Goal: Go to known website: Go to known website

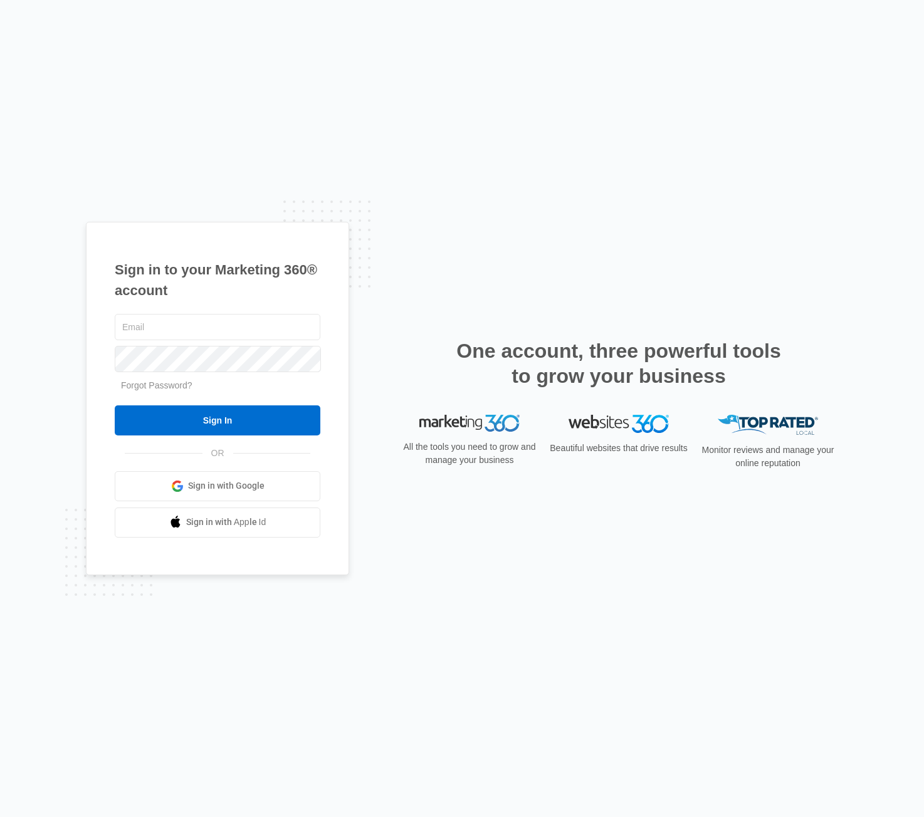
type input "[PERSON_NAME][EMAIL_ADDRESS][PERSON_NAME][DOMAIN_NAME]"
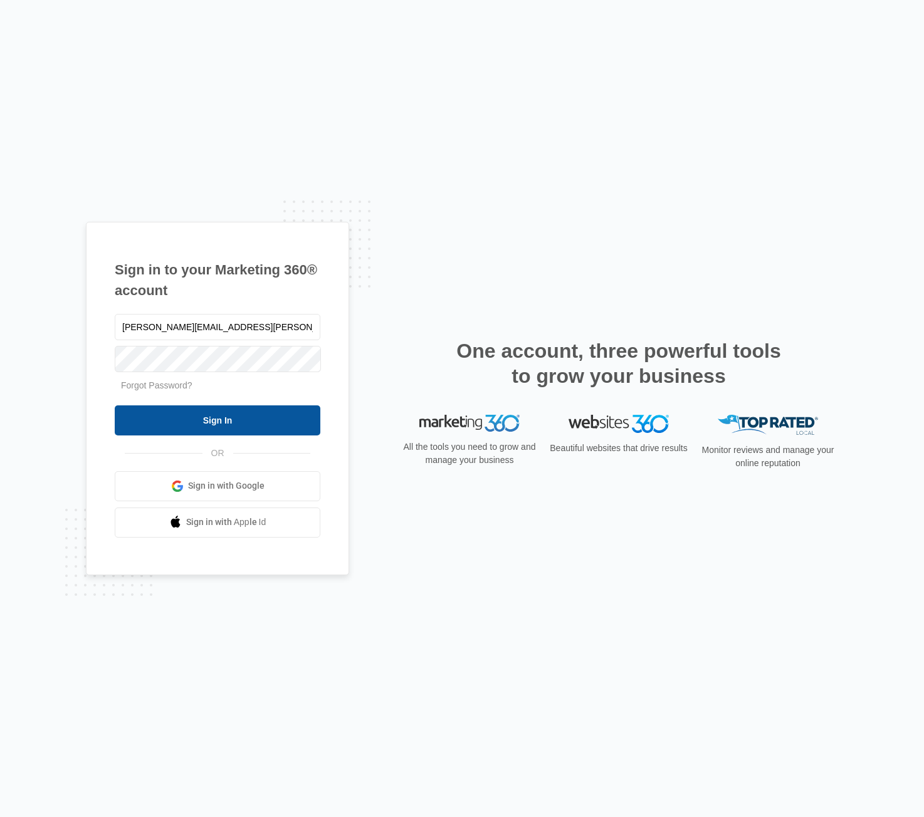
click at [230, 421] on input "Sign In" at bounding box center [218, 420] width 206 height 30
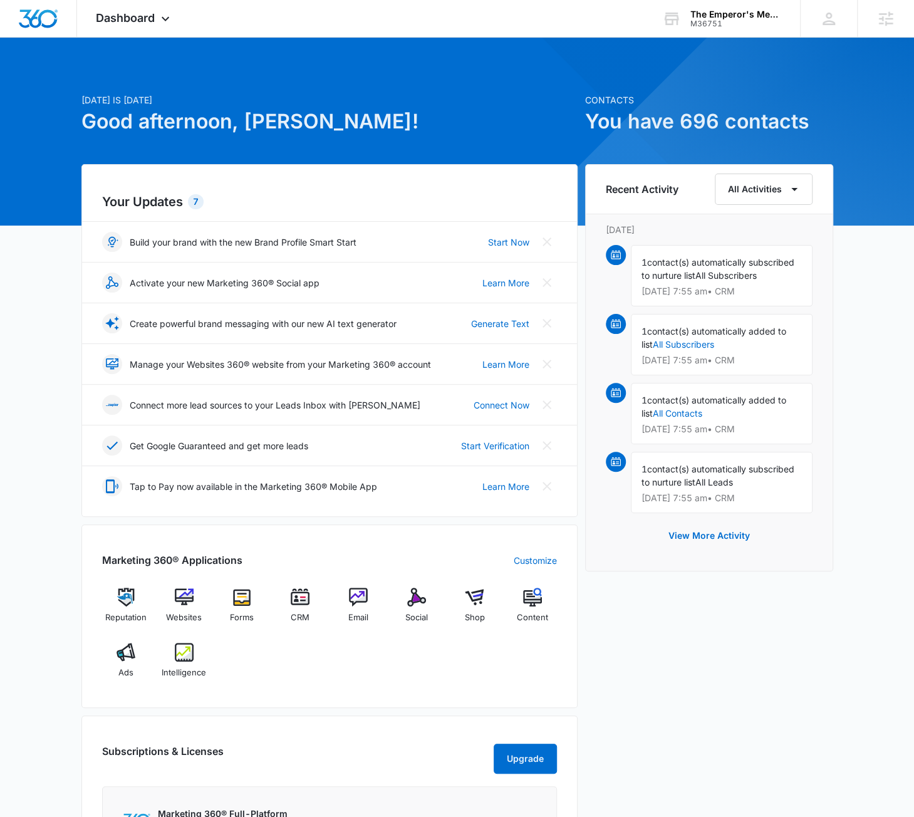
click at [857, 200] on div "[DATE] is [DATE] Good afternoon, [PERSON_NAME]! Contacts You have 696 contacts …" at bounding box center [457, 583] width 914 height 1061
drag, startPoint x: 113, startPoint y: 29, endPoint x: 125, endPoint y: 64, distance: 36.7
click at [113, 30] on div "Dashboard Apps Reputation Websites Forms CRM Email Social Shop Content Ads Inte…" at bounding box center [134, 18] width 115 height 37
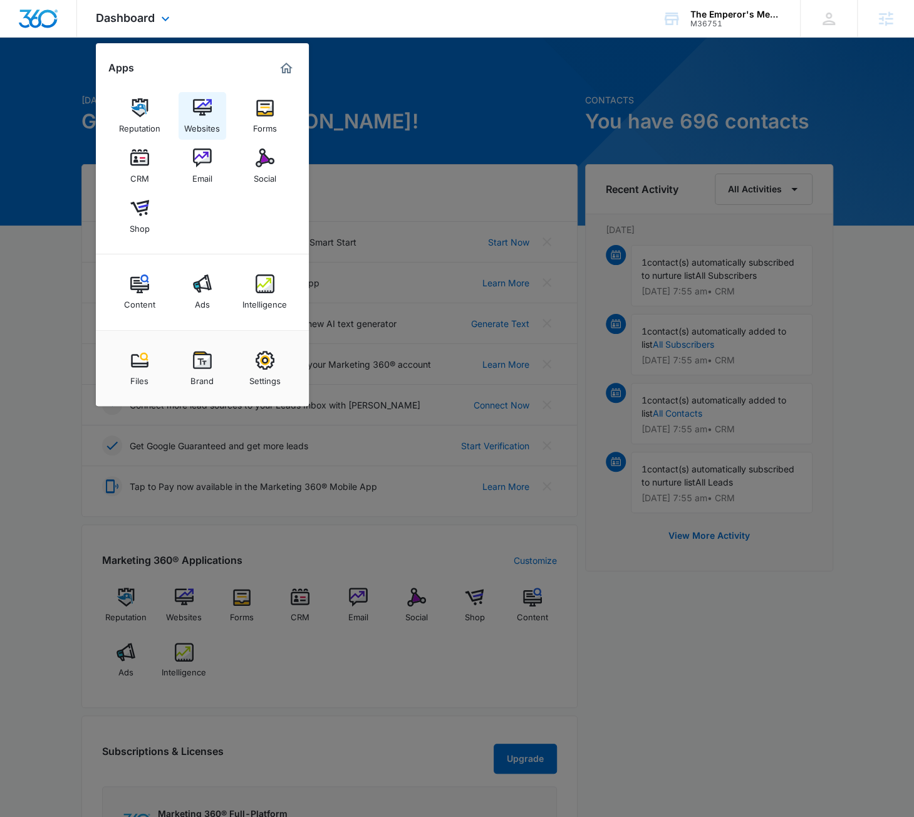
click at [207, 102] on img at bounding box center [202, 107] width 19 height 19
